Goal: Find specific page/section: Find specific page/section

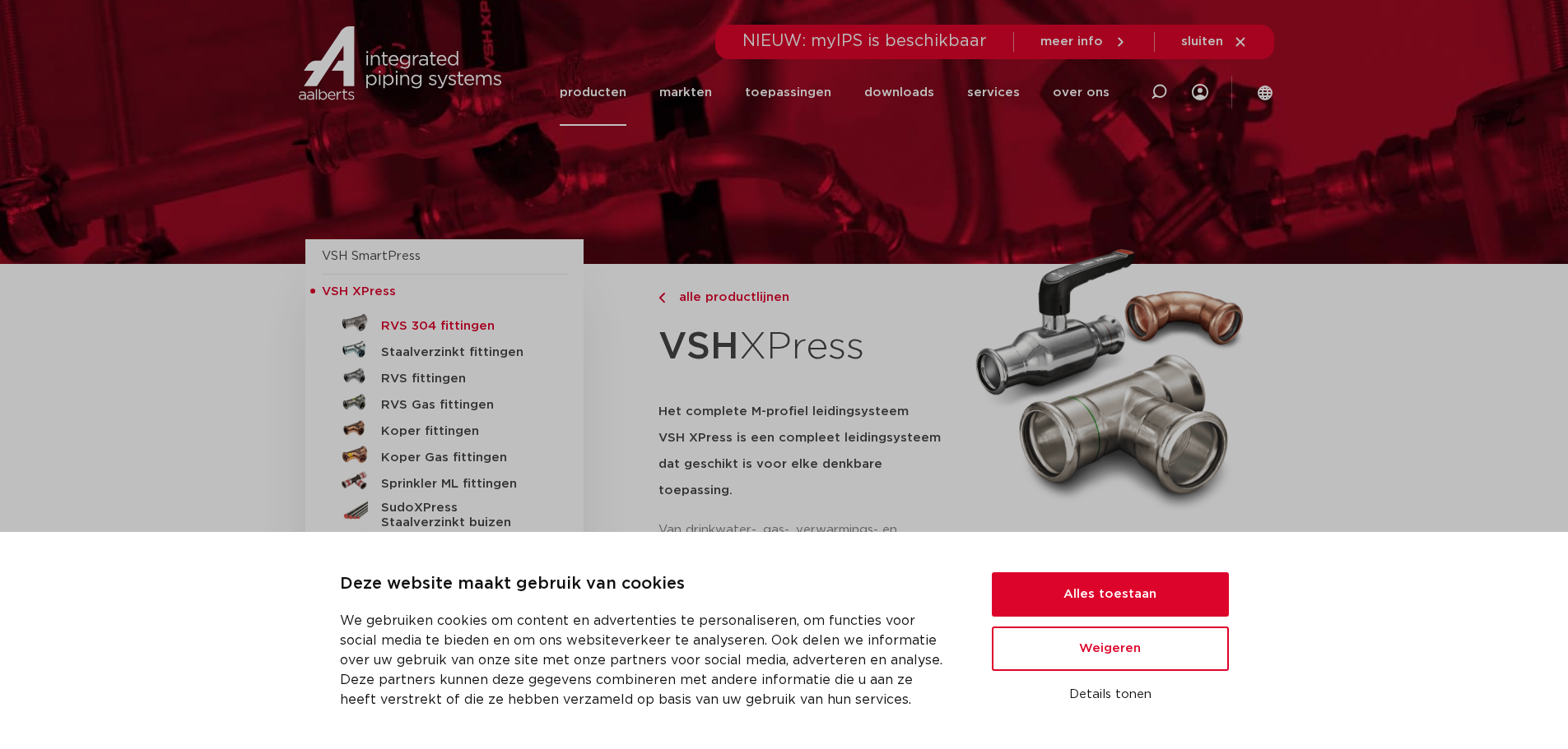
scroll to position [82, 0]
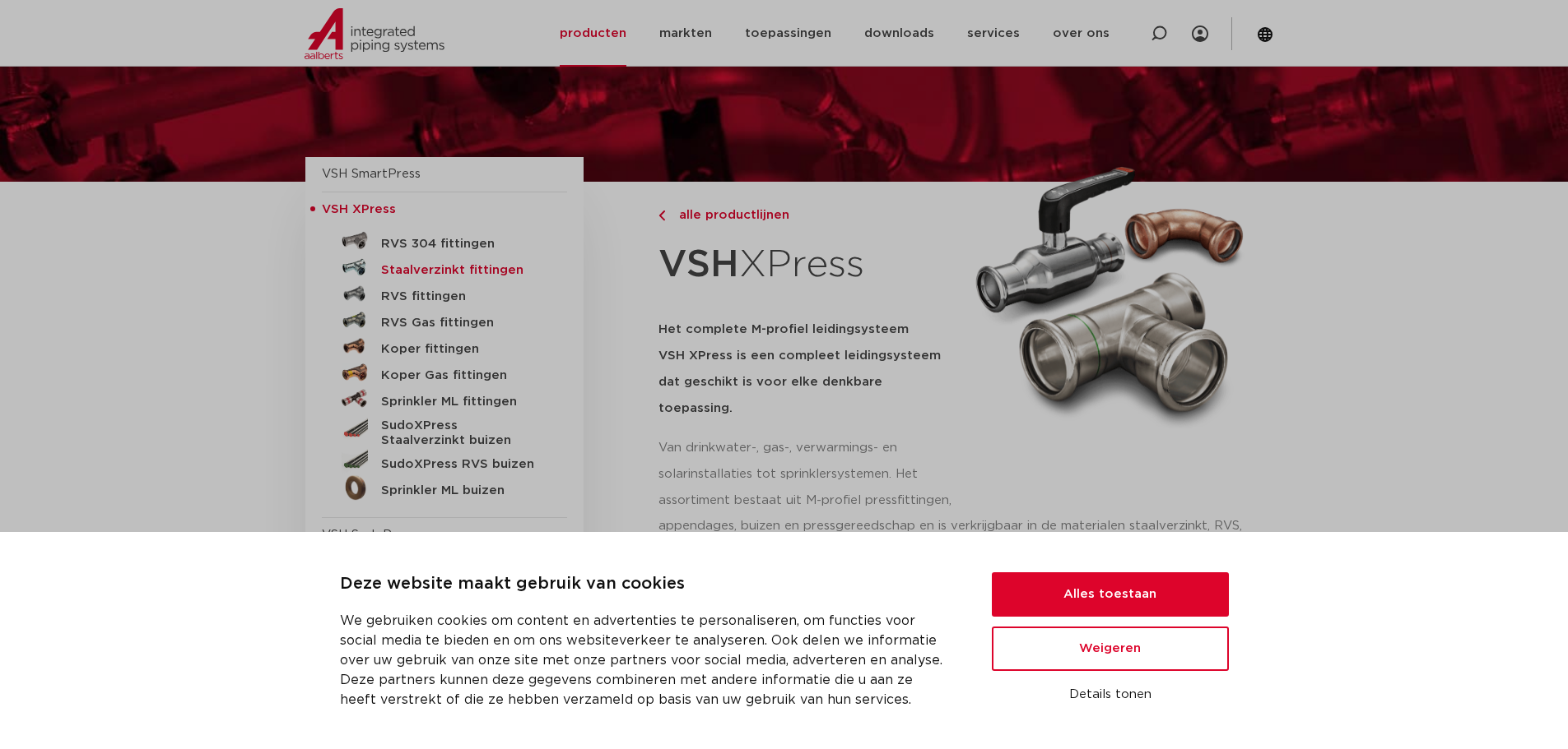
click at [445, 265] on h5 "Staalverzinkt fittingen" at bounding box center [462, 271] width 163 height 15
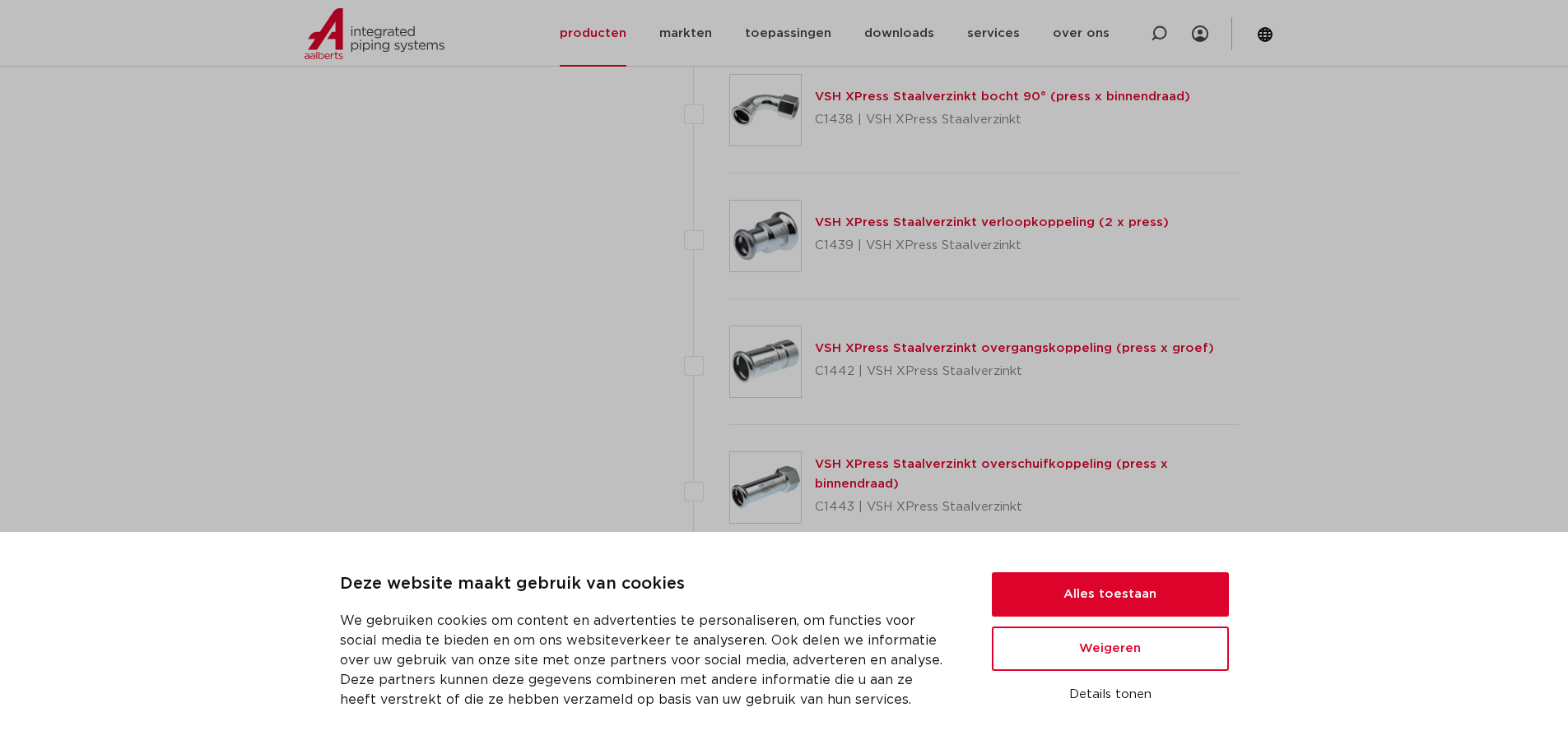
scroll to position [3701, 0]
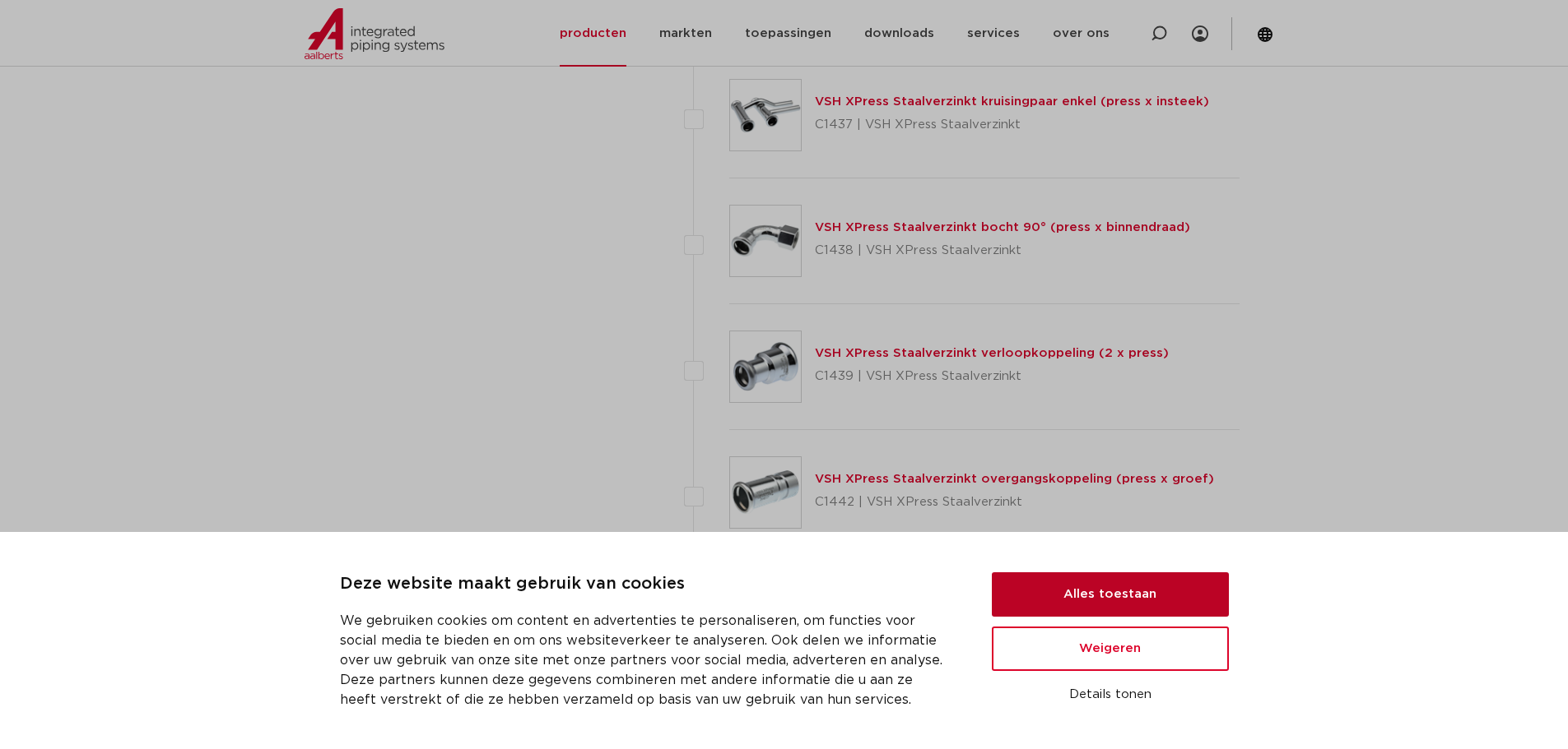
click at [1162, 605] on button "Alles toestaan" at bounding box center [1110, 594] width 237 height 44
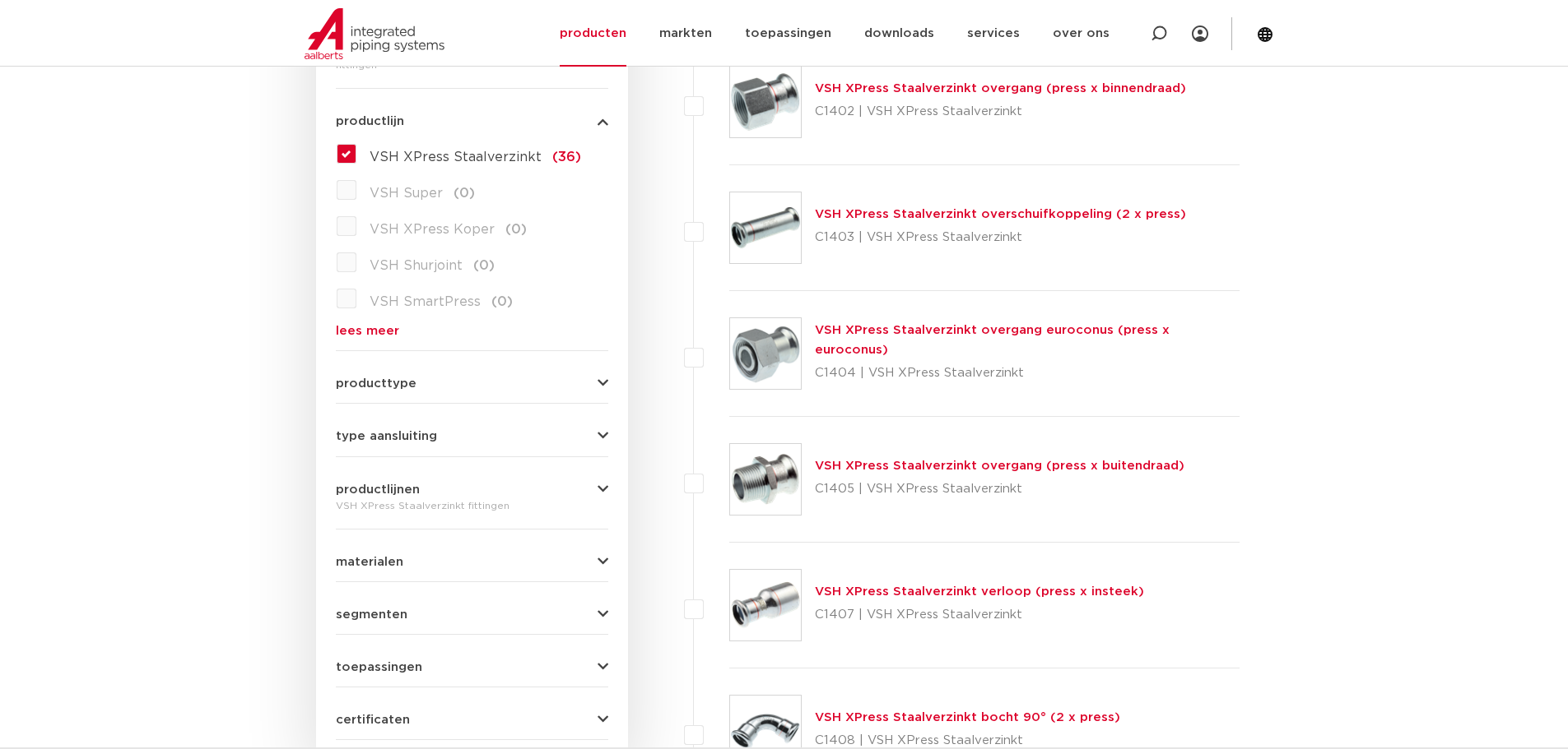
scroll to position [494, 0]
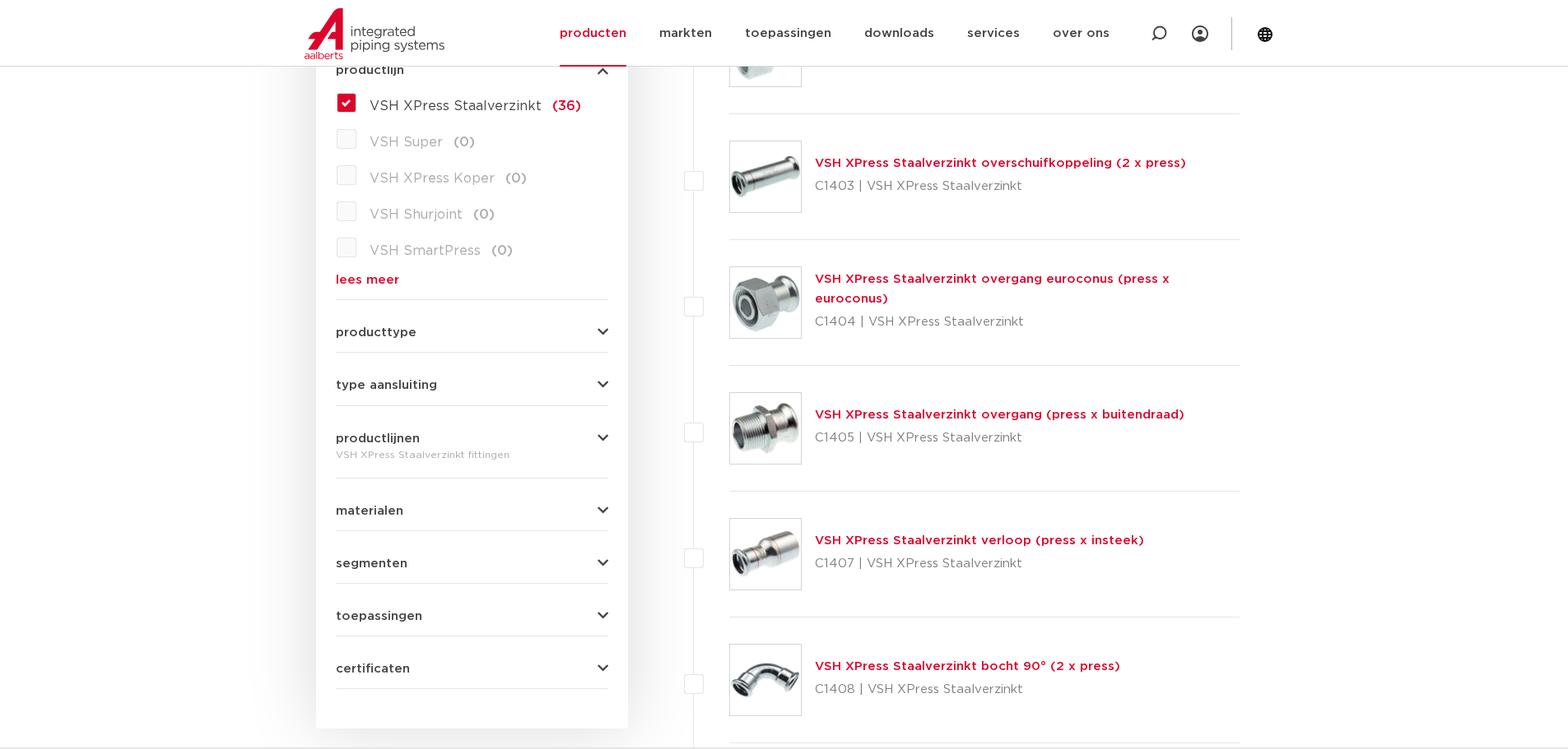
click at [768, 425] on img at bounding box center [765, 428] width 71 height 71
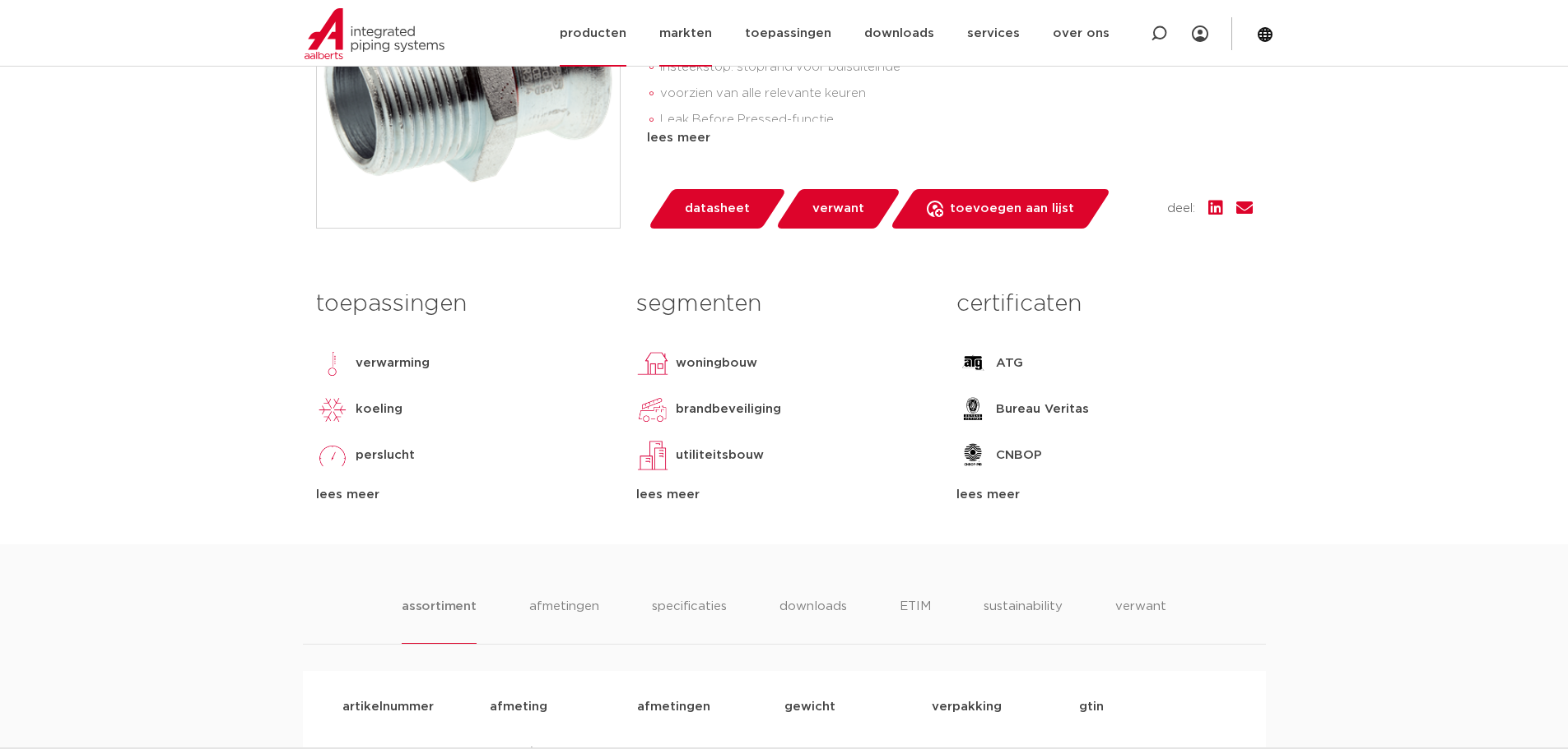
scroll to position [494, 0]
